Goal: Transaction & Acquisition: Purchase product/service

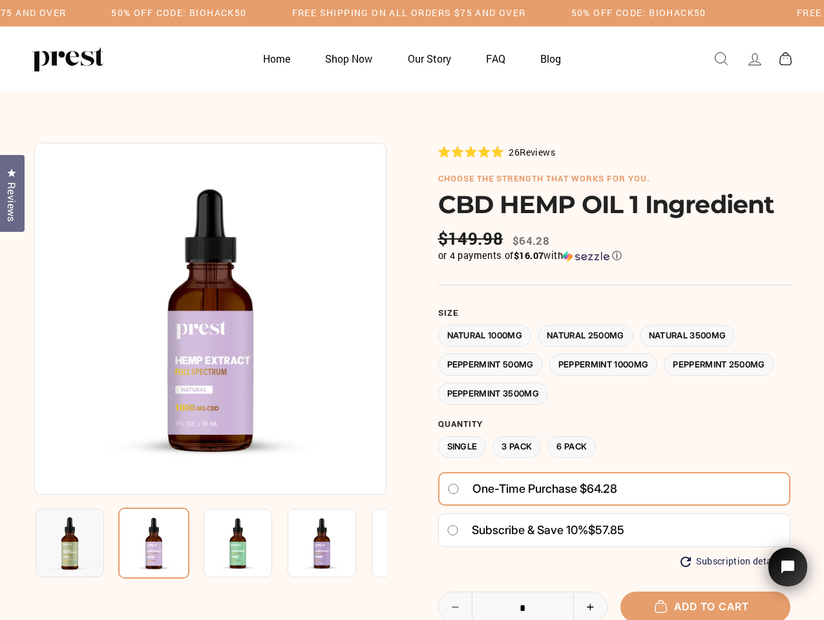
click at [412, 310] on div at bounding box center [412, 471] width 756 height 656
click at [246, 13] on h5 "50% OFF CODE: BIOHACK50" at bounding box center [178, 13] width 135 height 11
click at [210, 319] on img at bounding box center [210, 319] width 352 height 352
click at [210, 543] on img at bounding box center [238, 543] width 69 height 69
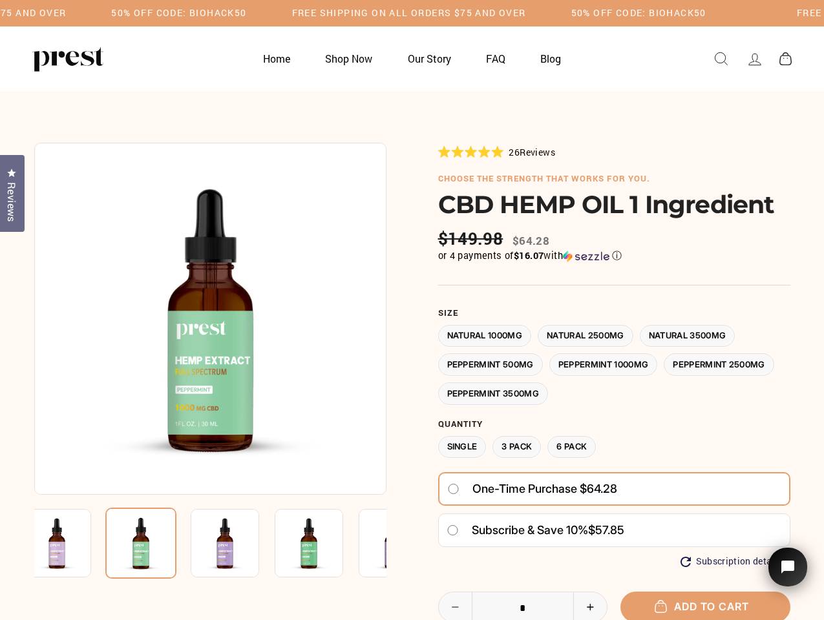
click at [70, 543] on img at bounding box center [57, 543] width 69 height 69
click at [154, 543] on img at bounding box center [140, 543] width 71 height 71
click at [238, 543] on img at bounding box center [225, 543] width 69 height 69
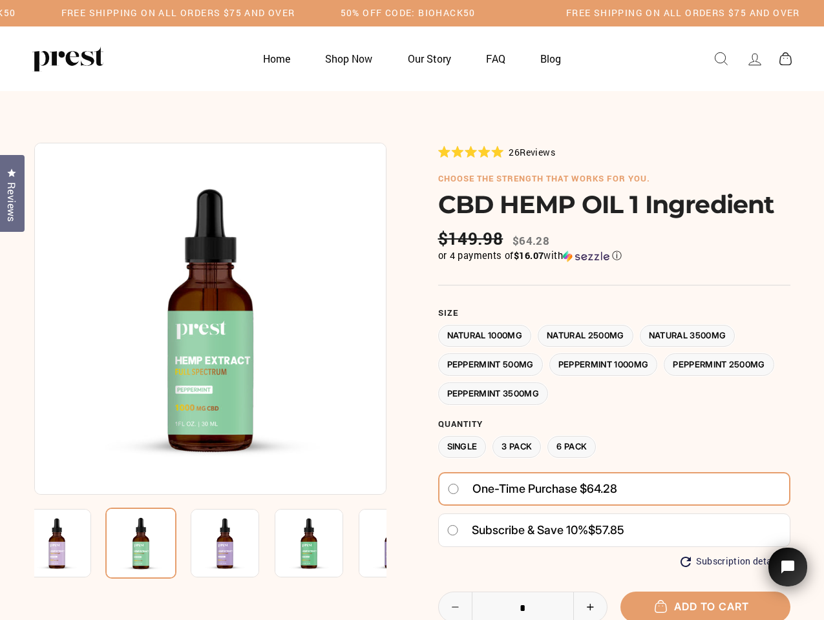
click at [238, 543] on img at bounding box center [225, 543] width 69 height 69
